Goal: Task Accomplishment & Management: Manage account settings

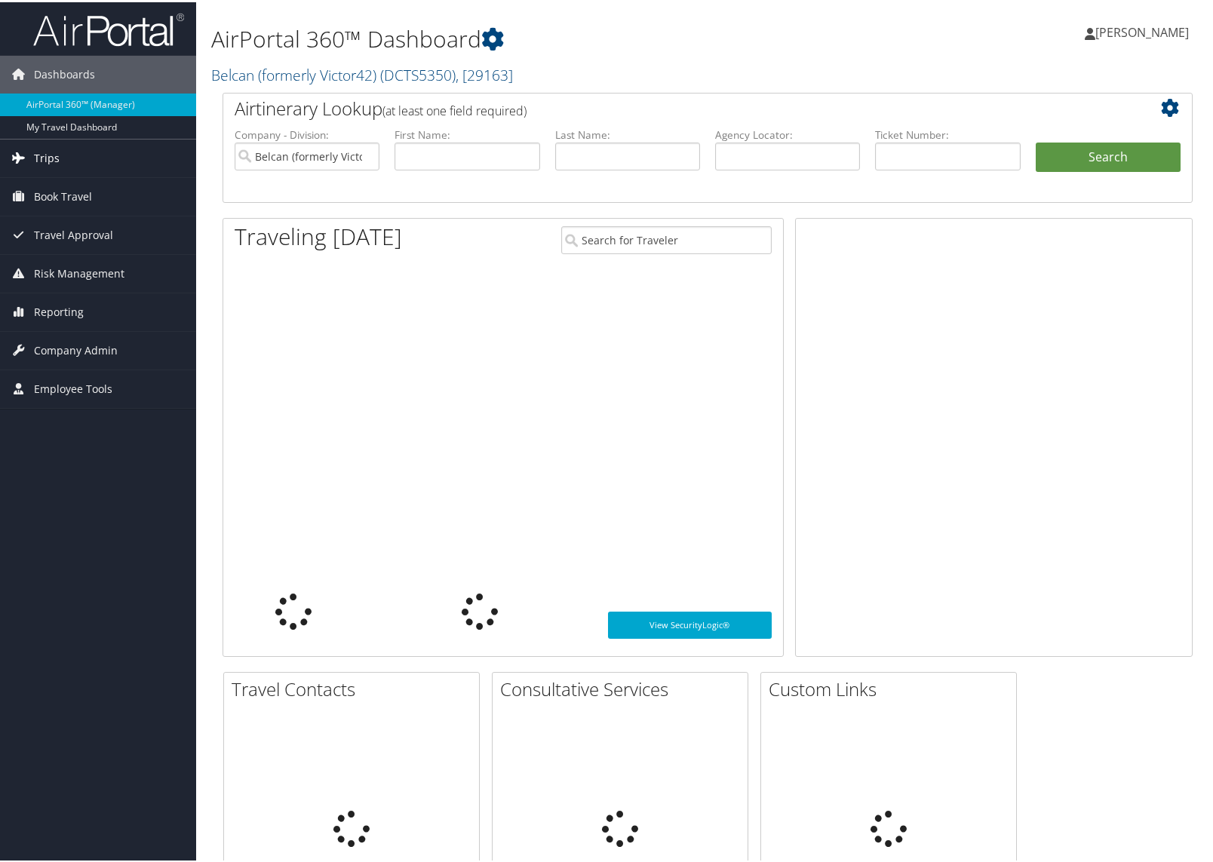
click at [54, 152] on span "Trips" at bounding box center [47, 156] width 26 height 38
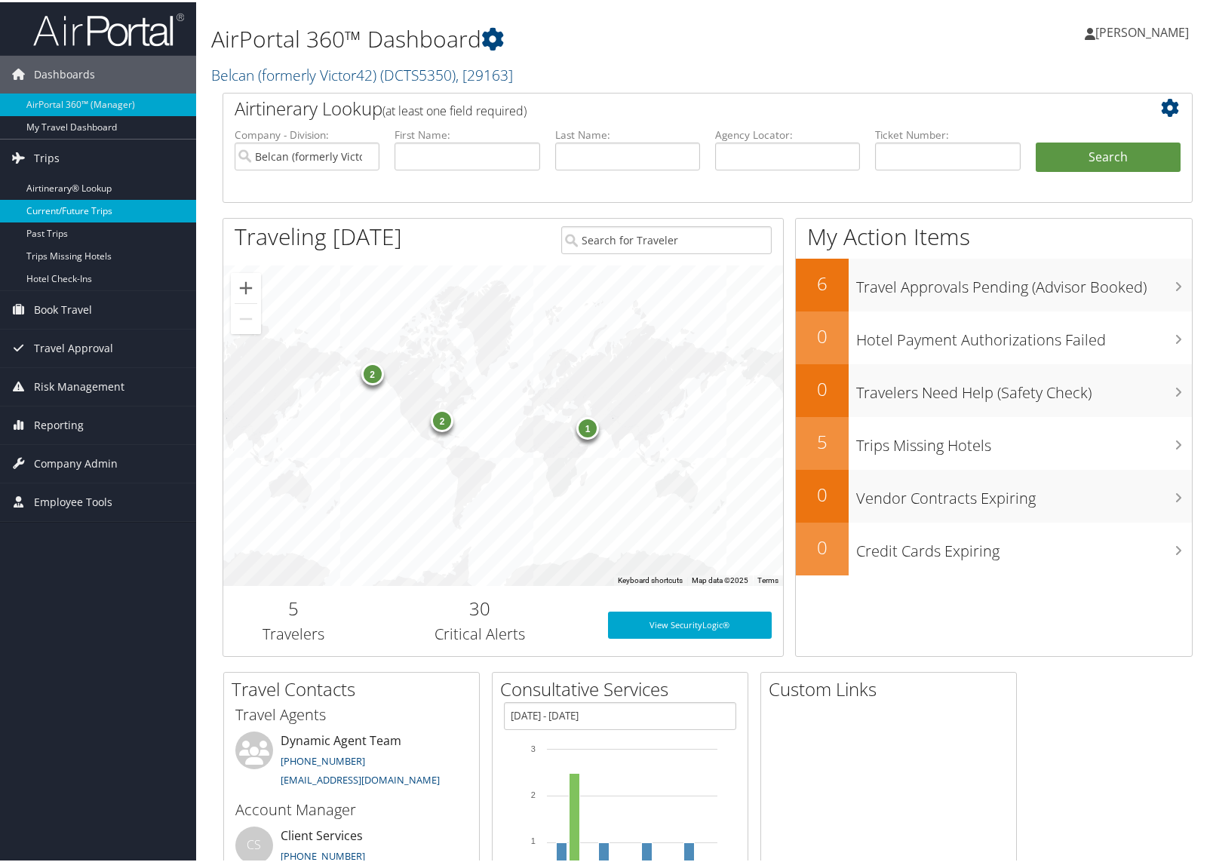
click at [70, 210] on link "Current/Future Trips" at bounding box center [98, 209] width 196 height 23
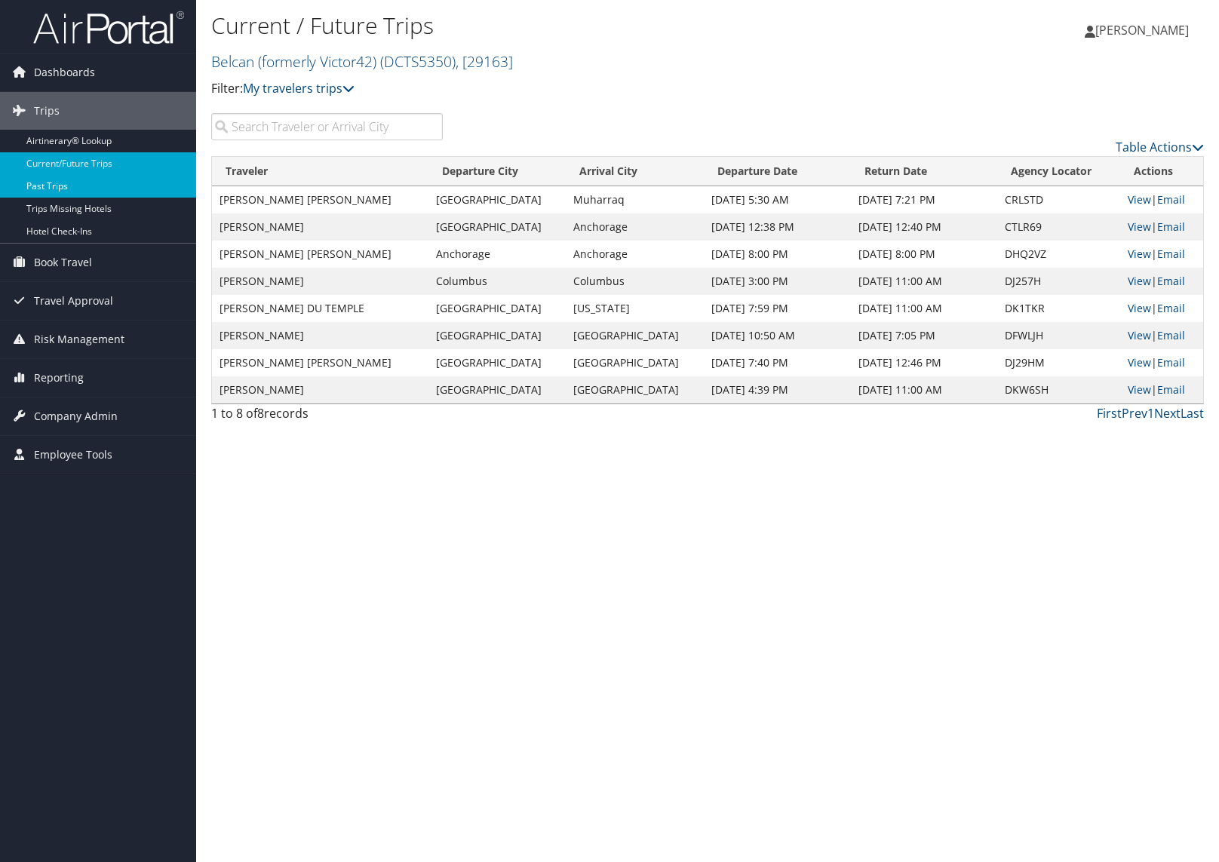
click at [52, 189] on link "Past Trips" at bounding box center [98, 186] width 196 height 23
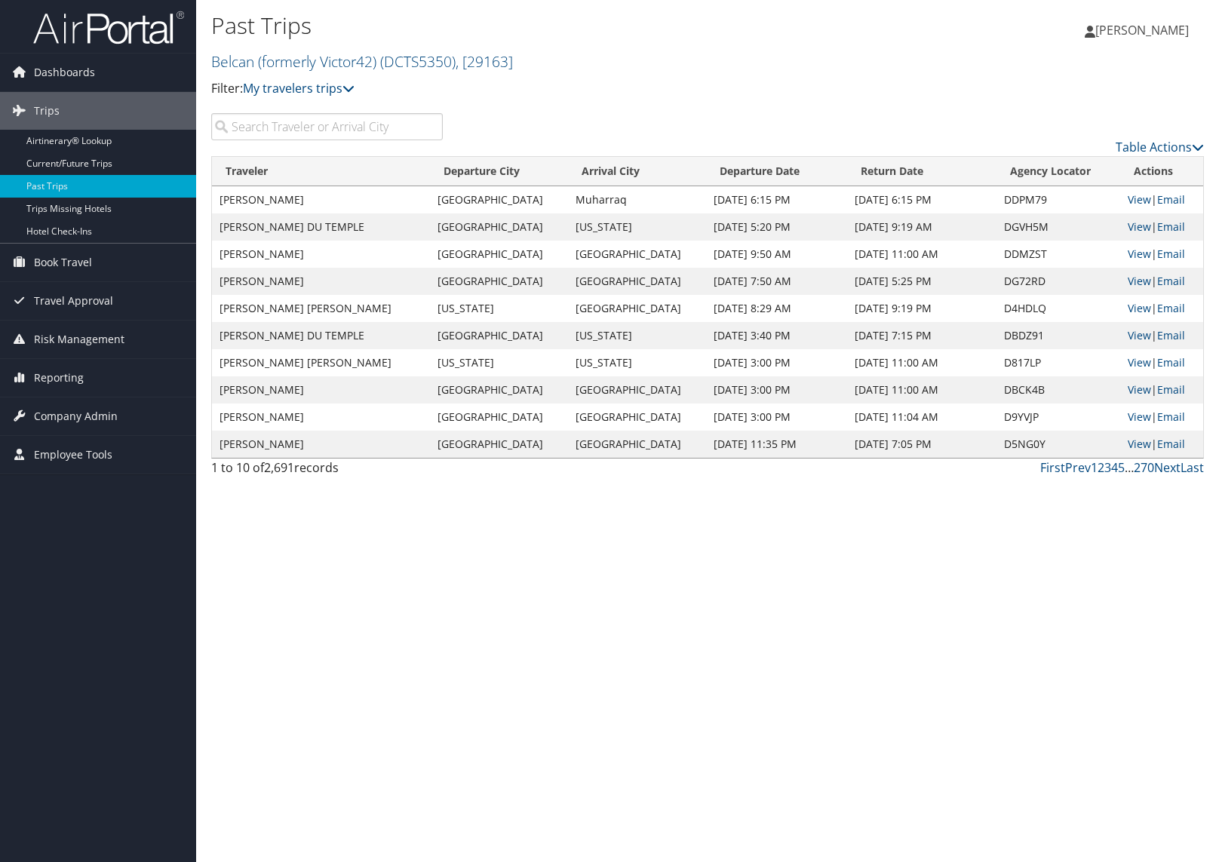
click at [316, 129] on input "search" at bounding box center [327, 126] width 232 height 27
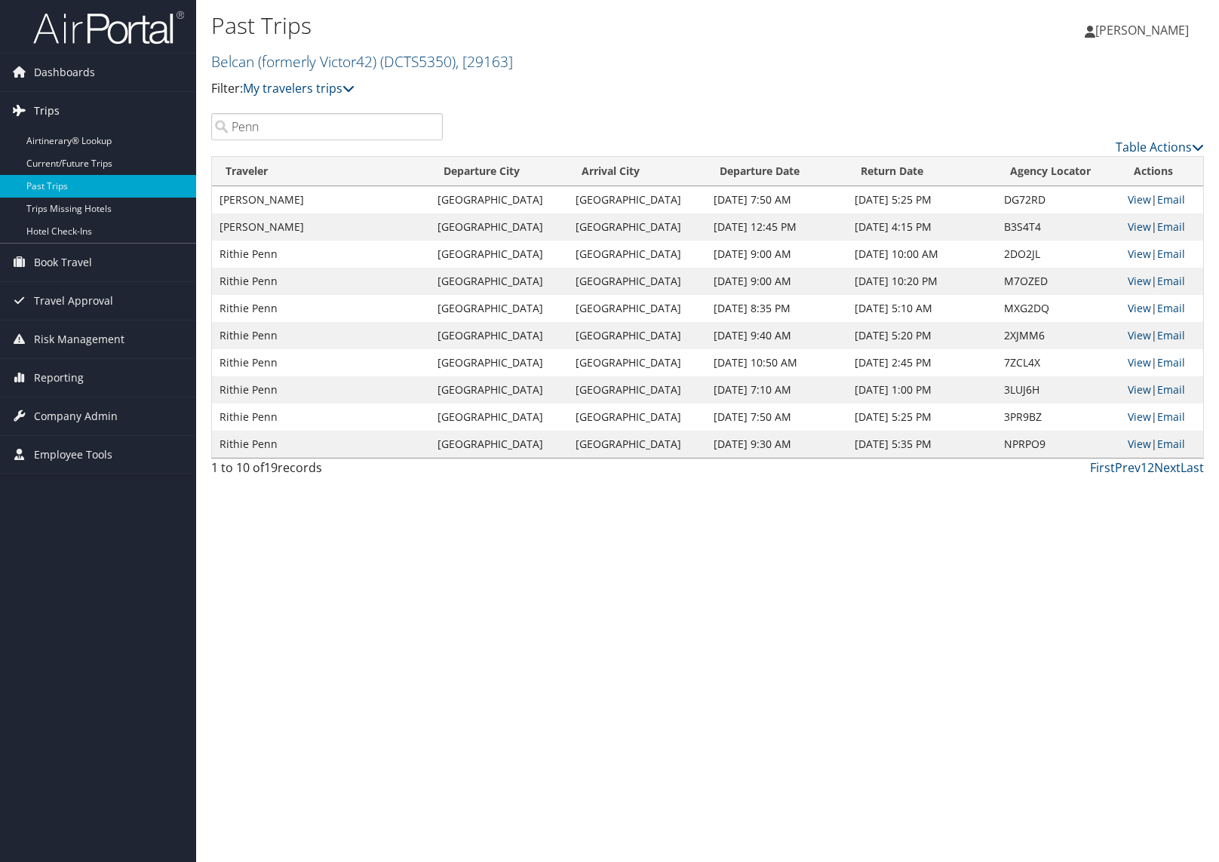
drag, startPoint x: 297, startPoint y: 124, endPoint x: 186, endPoint y: 113, distance: 110.7
click at [186, 113] on div "Dashboards AirPortal 360™ (Manager) My Travel Dashboard Trips Airtinerary® Look…" at bounding box center [609, 431] width 1219 height 862
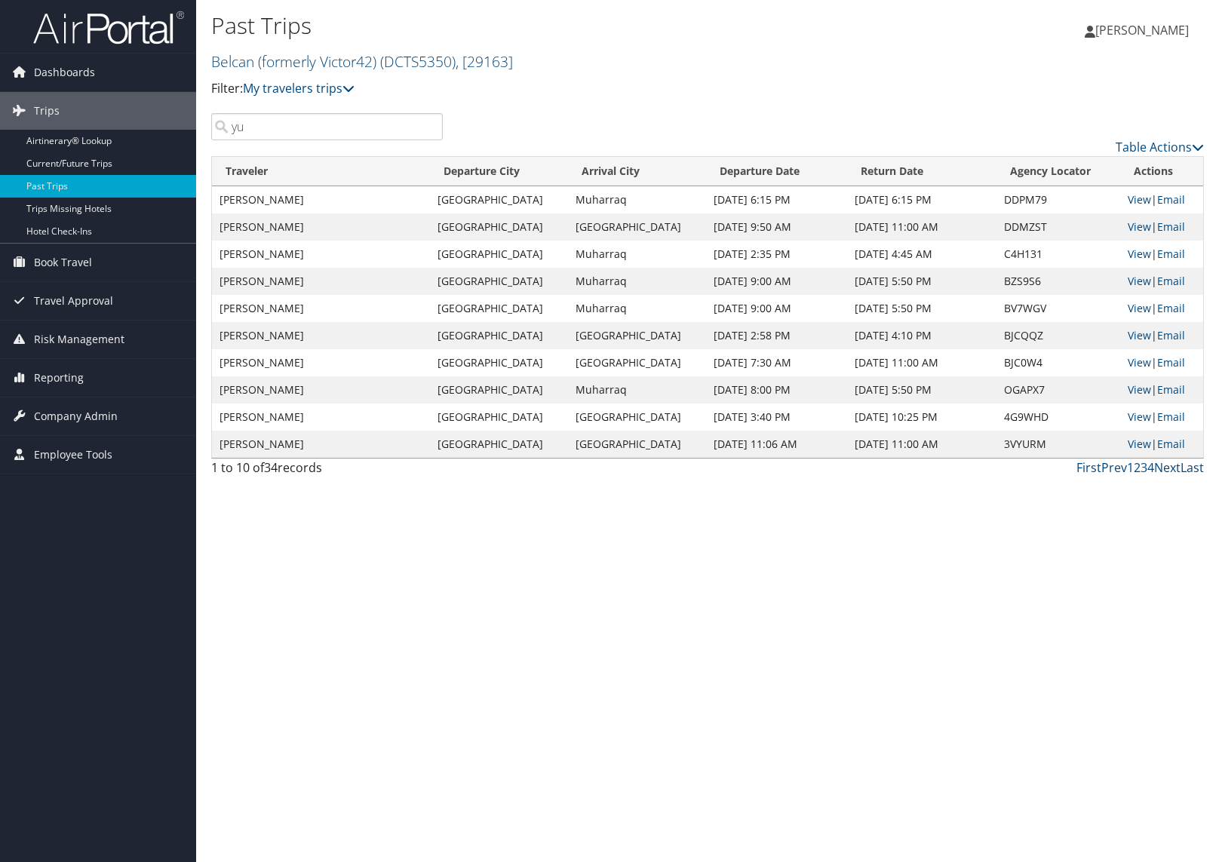
type input "yu"
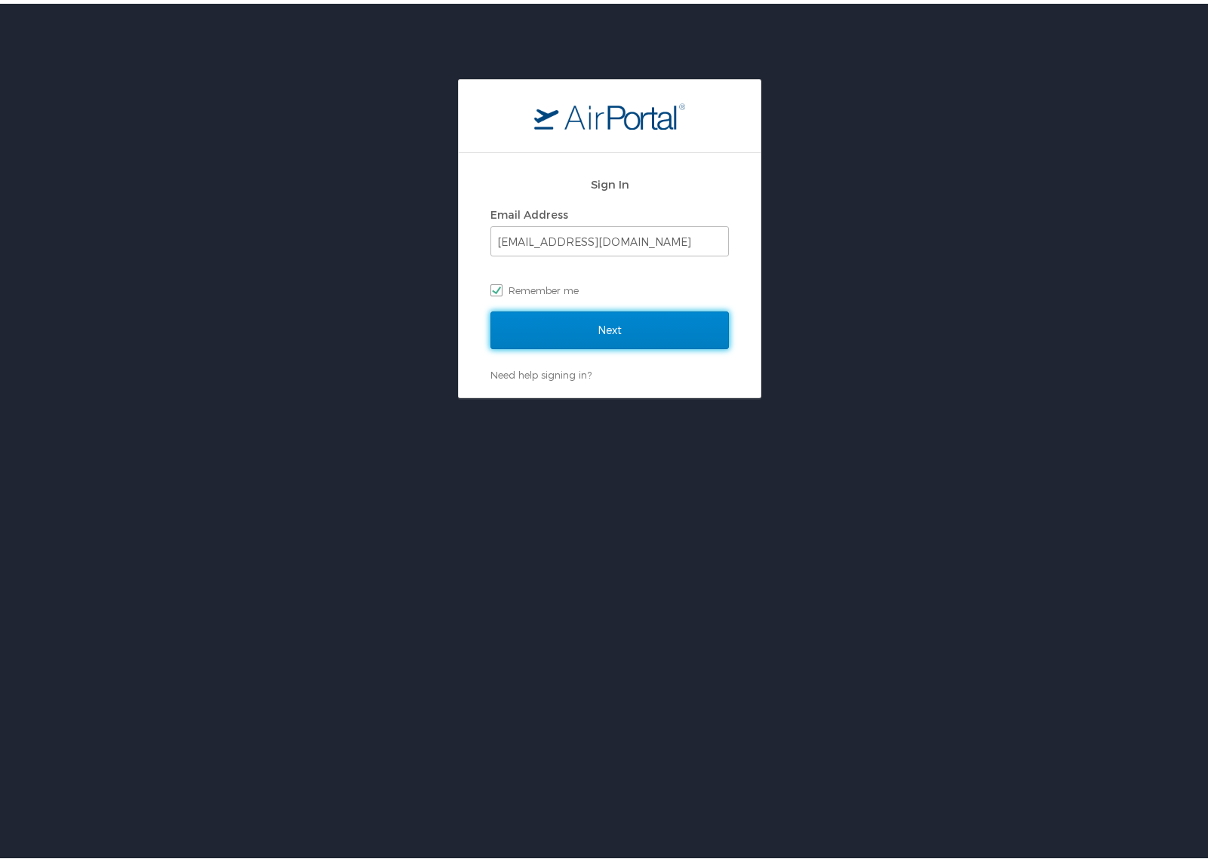
click at [634, 333] on input "Next" at bounding box center [609, 327] width 238 height 38
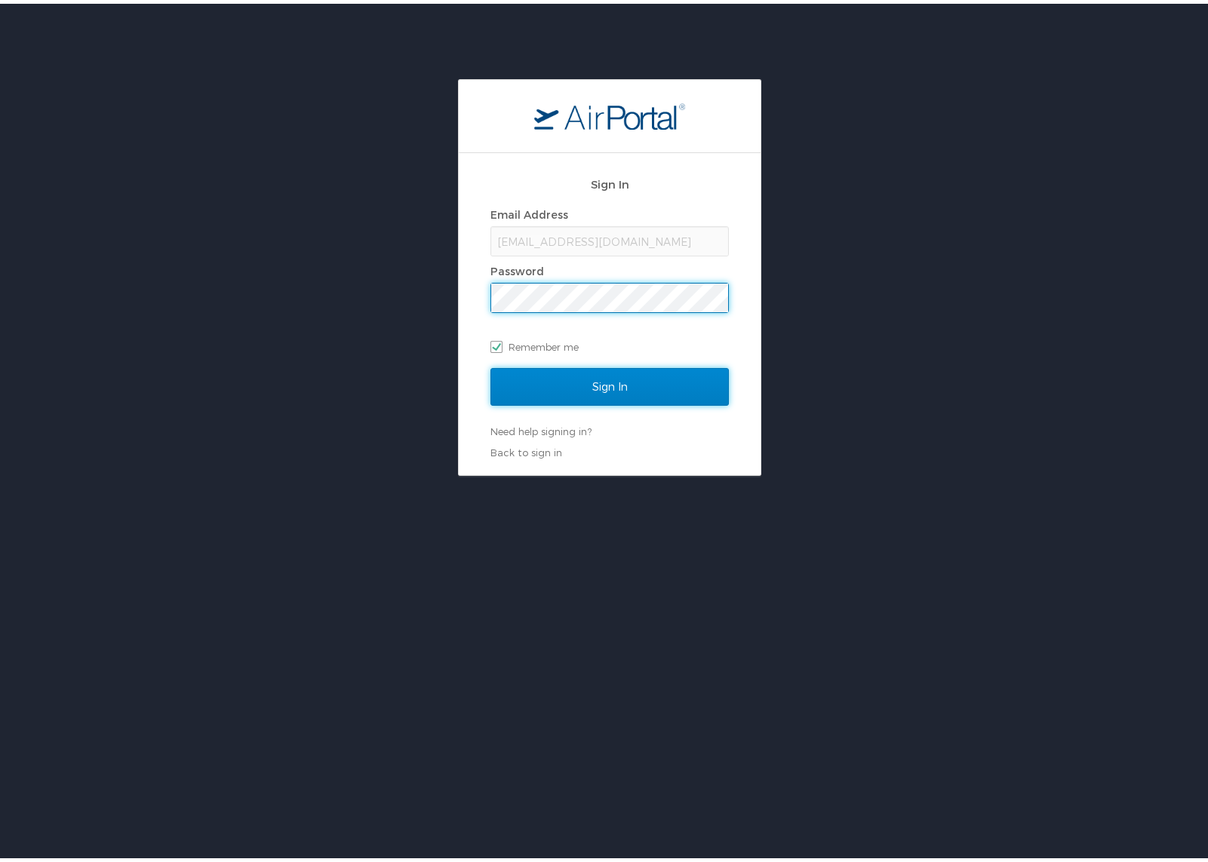
click at [657, 382] on input "Sign In" at bounding box center [609, 383] width 238 height 38
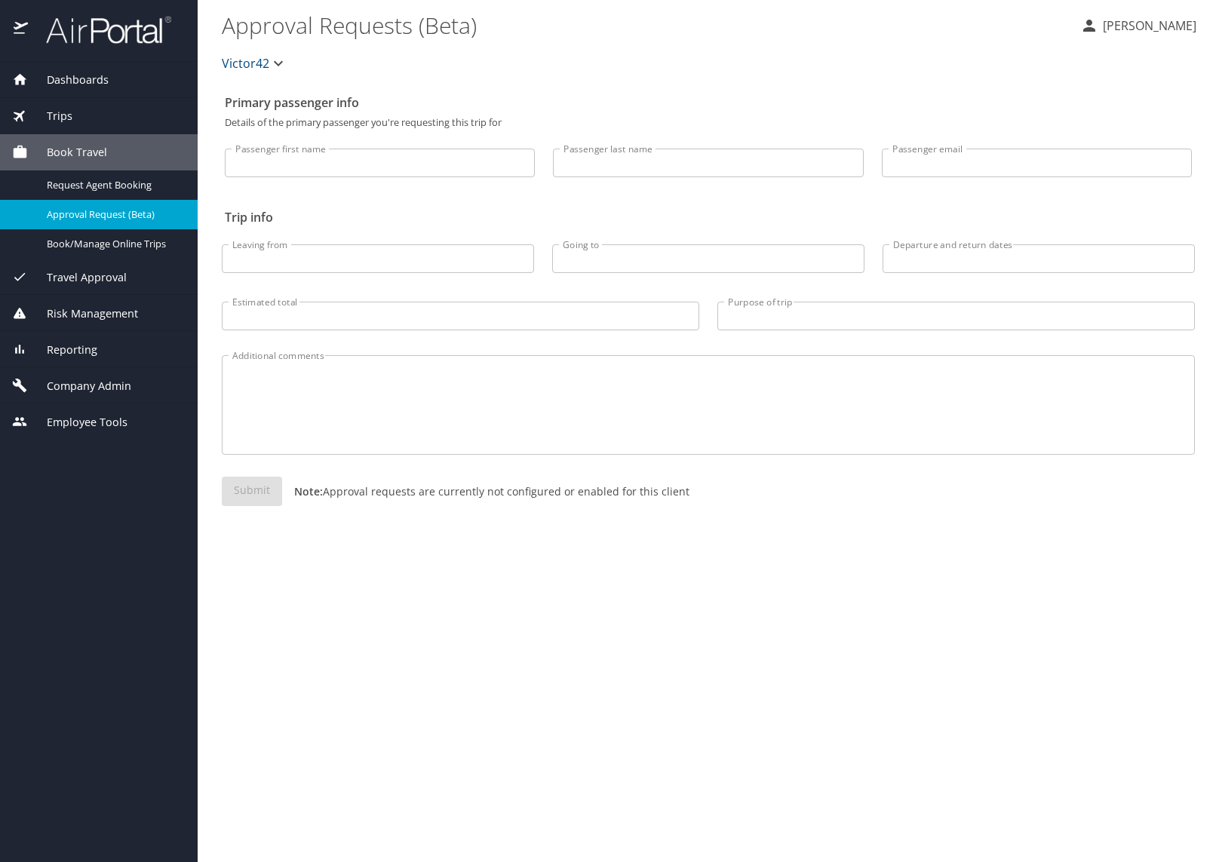
click at [97, 279] on span "Travel Approval" at bounding box center [77, 277] width 99 height 17
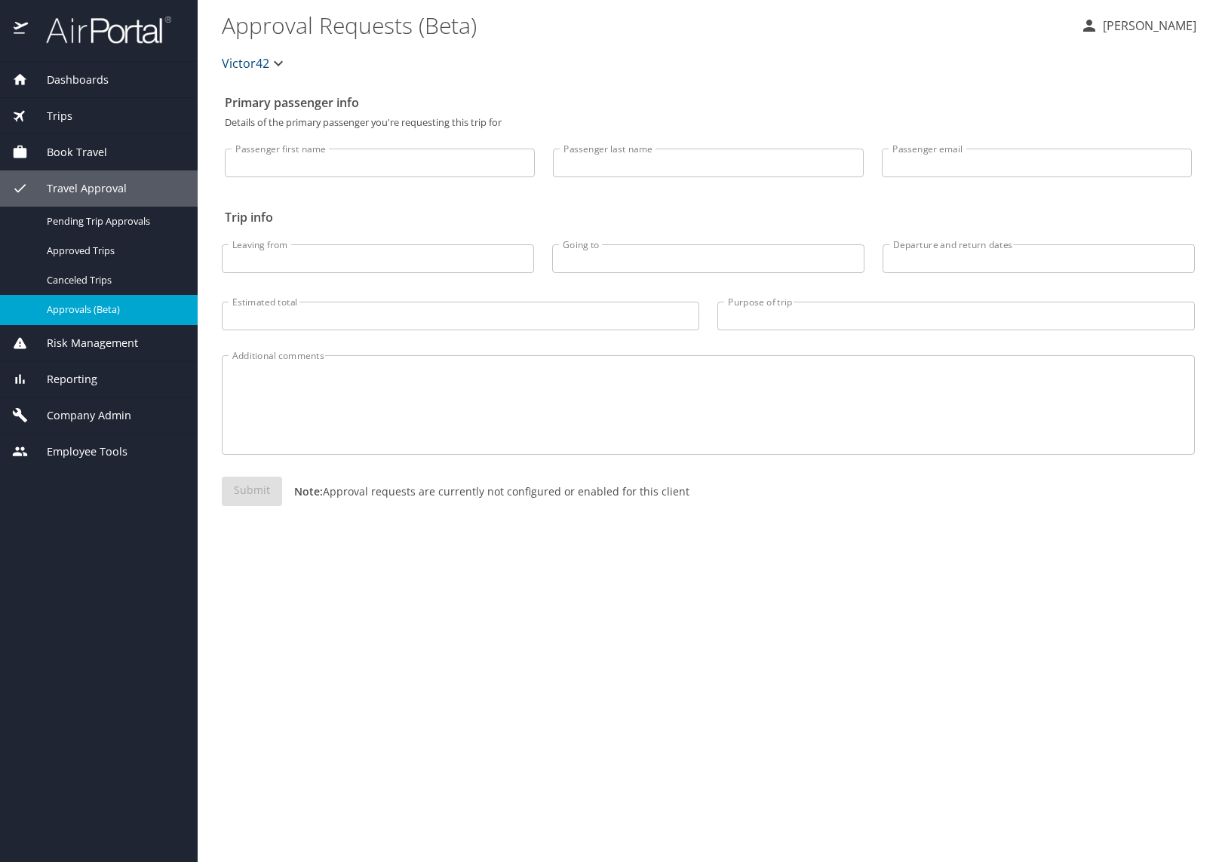
click at [105, 307] on span "Approvals (Beta)" at bounding box center [113, 310] width 133 height 14
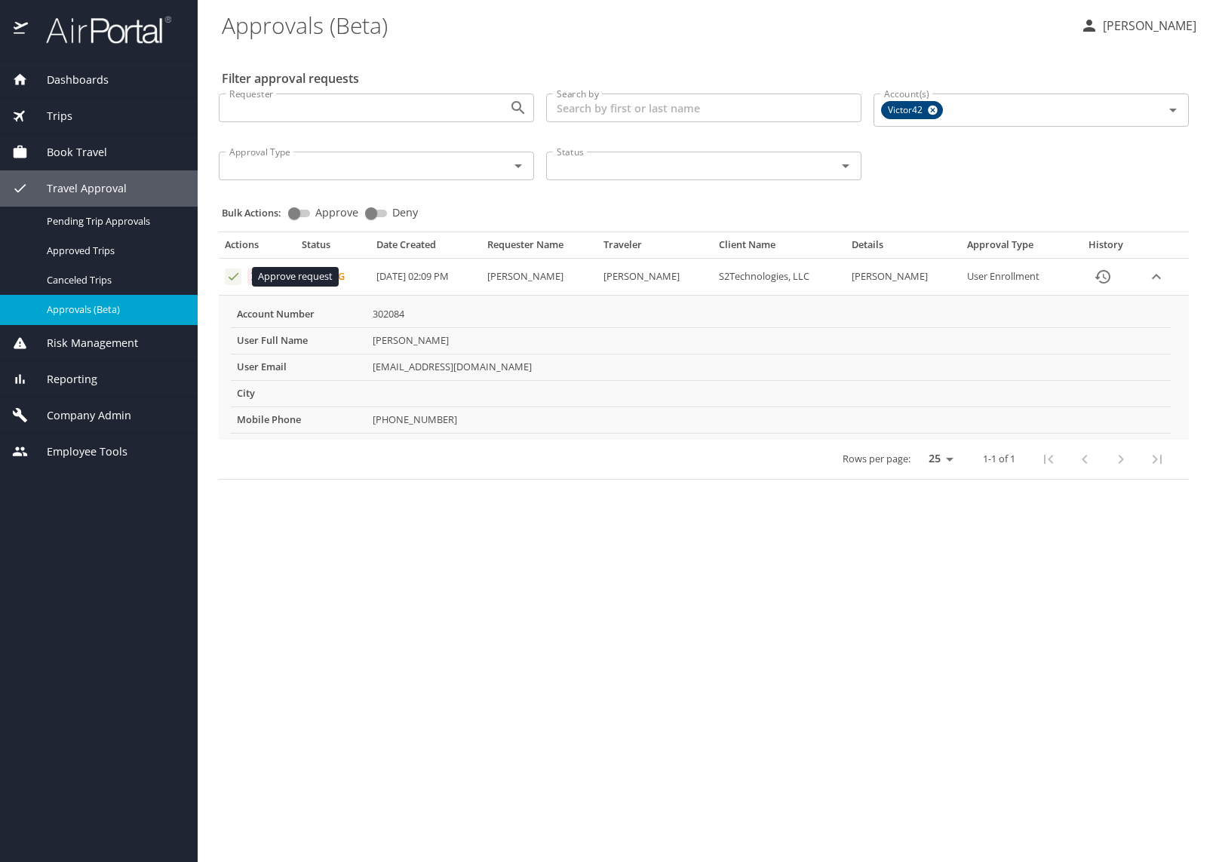
click at [231, 277] on icon "Approval table" at bounding box center [233, 276] width 14 height 14
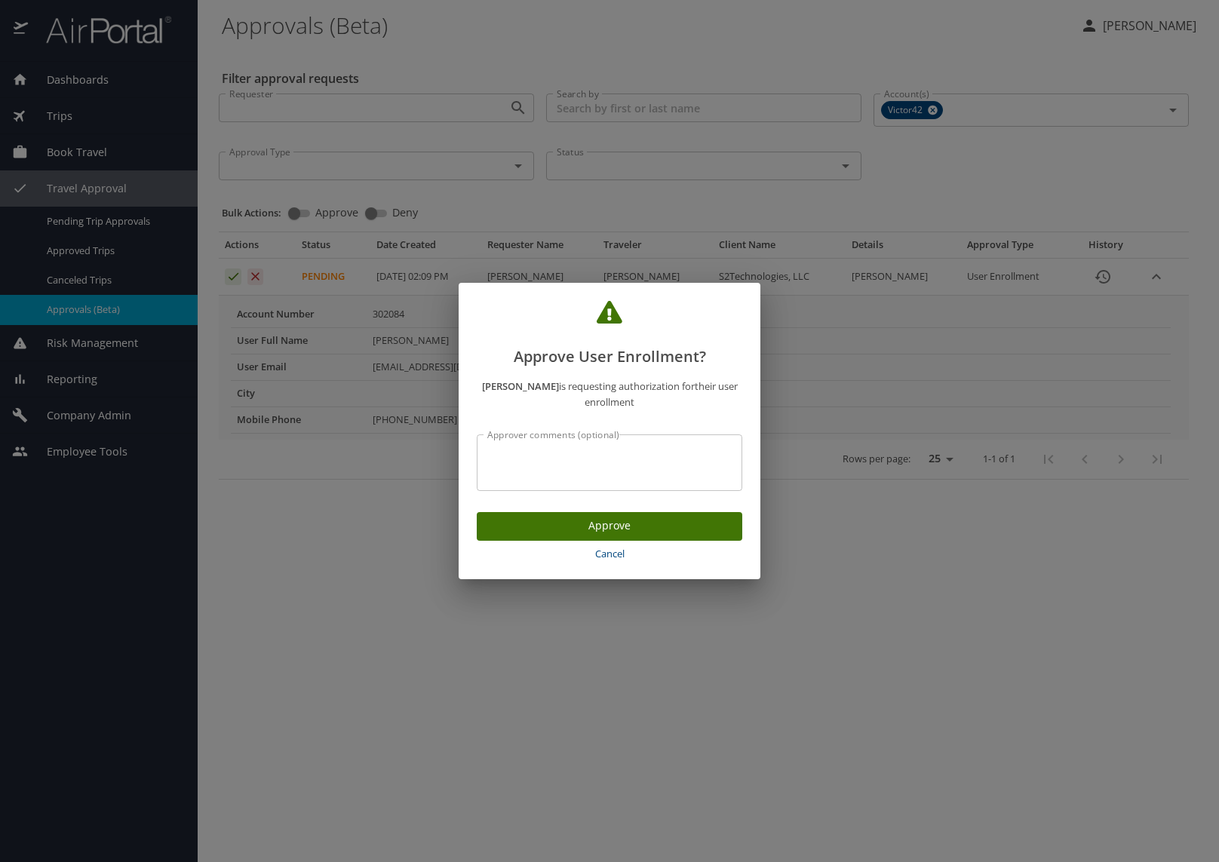
click at [555, 529] on span "Approve" at bounding box center [609, 526] width 241 height 19
